Goal: Task Accomplishment & Management: Use online tool/utility

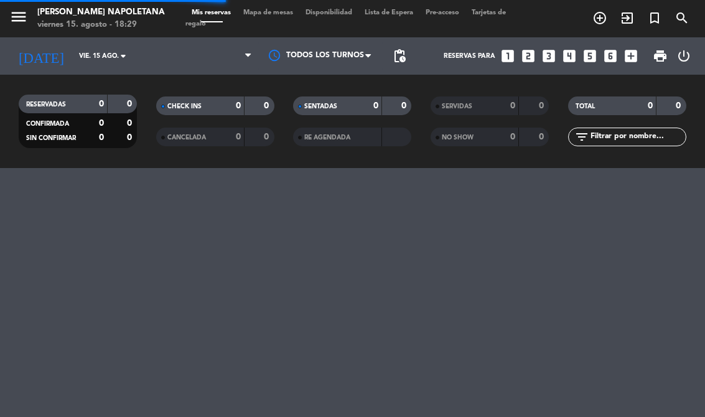
select select "es"
select select "dinner"
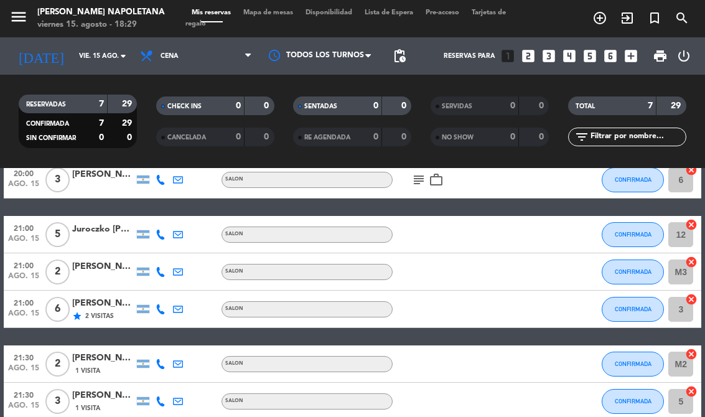
scroll to position [62, 0]
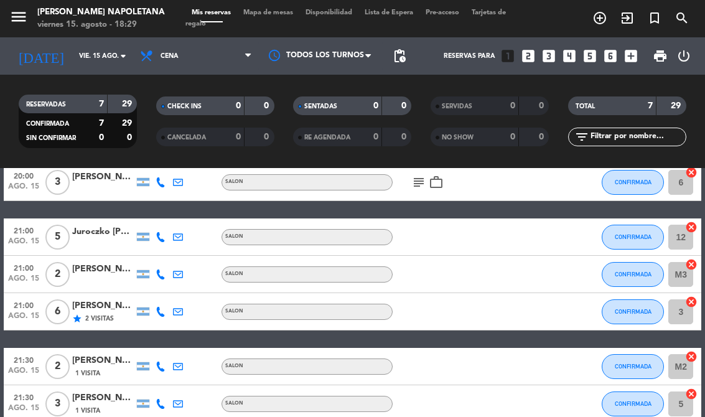
click at [696, 222] on icon "cancel" at bounding box center [691, 227] width 12 height 12
select select "dinner"
click at [688, 231] on icon "border_all" at bounding box center [682, 237] width 15 height 15
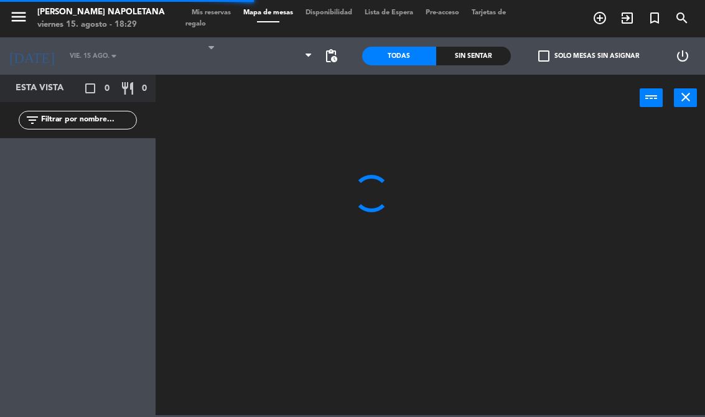
select select "dinner"
select select
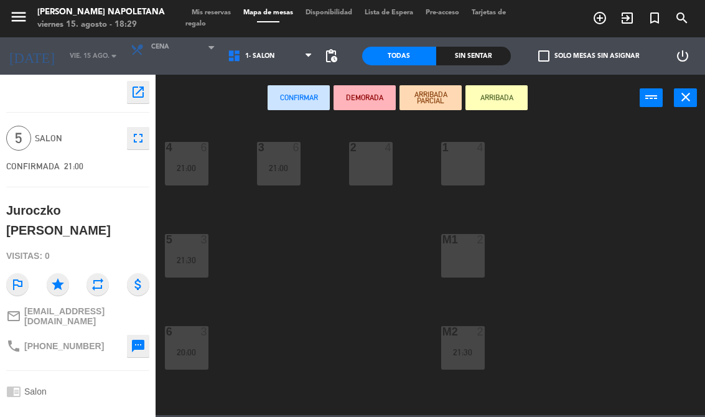
click at [378, 161] on div "2 4" at bounding box center [371, 164] width 44 height 44
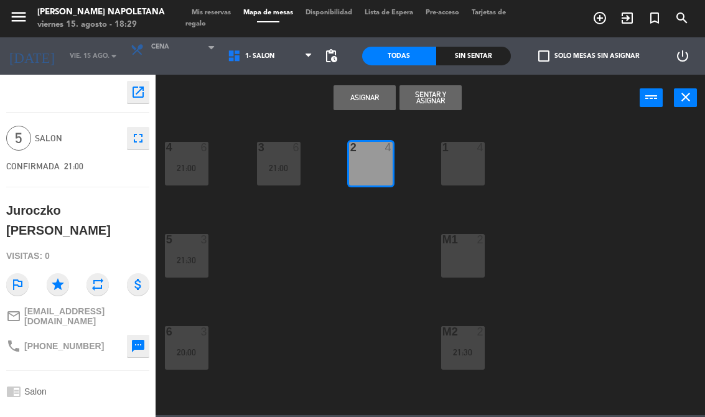
click at [370, 104] on button "Asignar" at bounding box center [364, 97] width 62 height 25
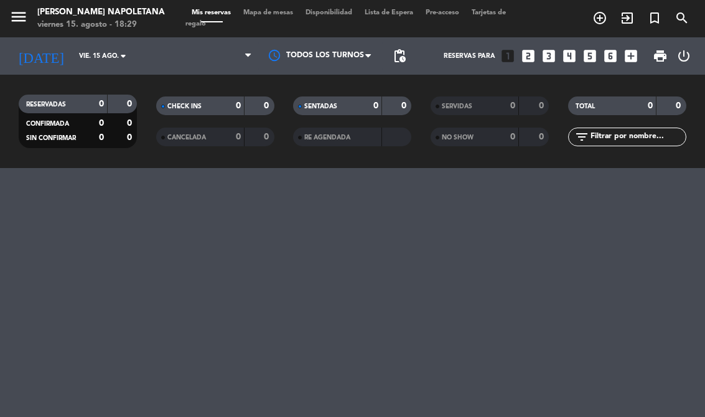
select select "dinner"
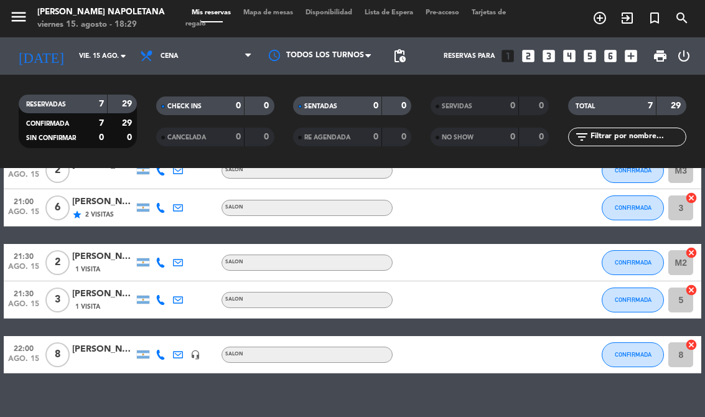
scroll to position [165, 0]
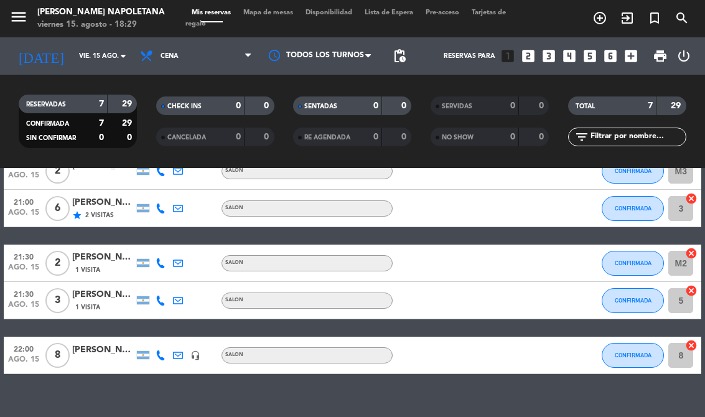
select select "dinner"
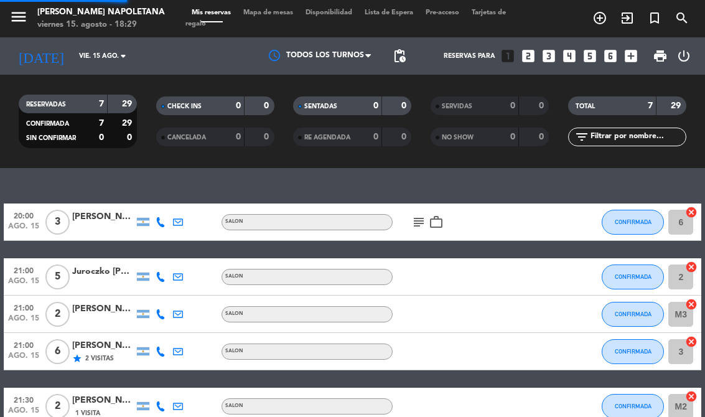
select select "dinner"
